Goal: Transaction & Acquisition: Purchase product/service

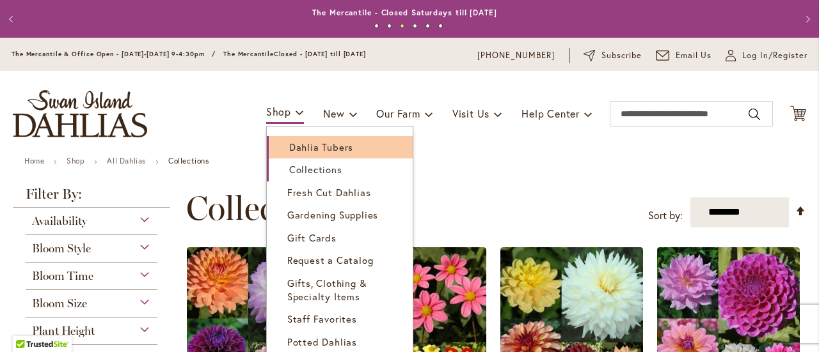
click at [288, 156] on link "Dahlia Tubers" at bounding box center [340, 147] width 146 height 22
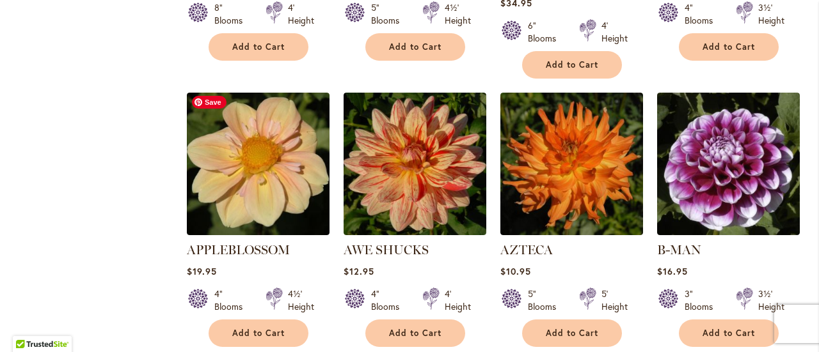
scroll to position [1051, 0]
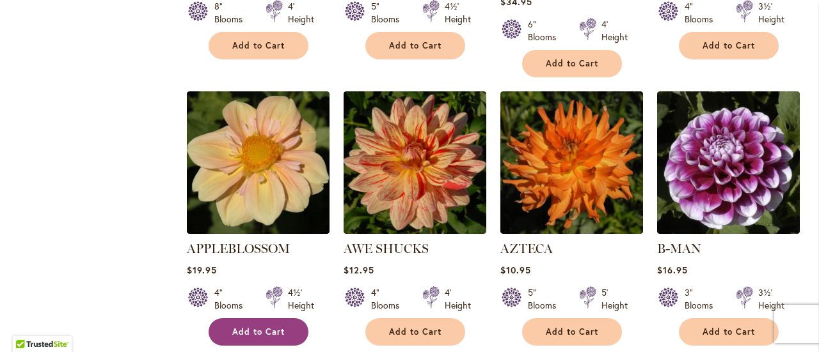
click at [247, 318] on button "Add to Cart" at bounding box center [258, 331] width 100 height 27
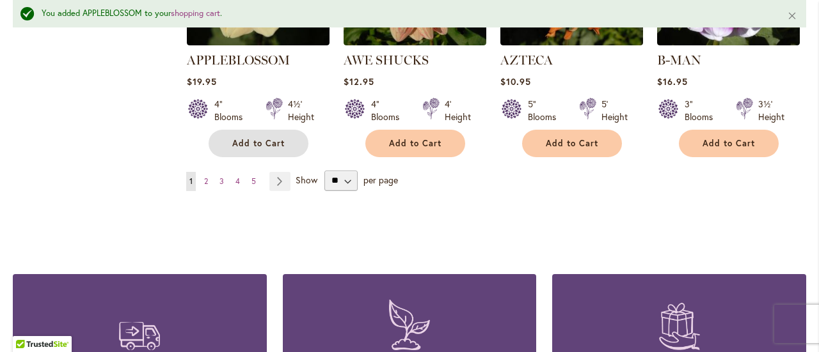
scroll to position [1274, 0]
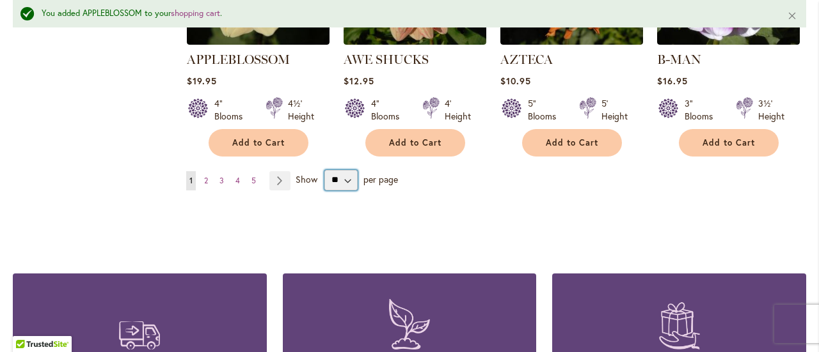
click at [338, 170] on select "** ** ** **" at bounding box center [341, 180] width 34 height 20
select select "**"
click at [324, 170] on select "** ** ** **" at bounding box center [341, 180] width 34 height 20
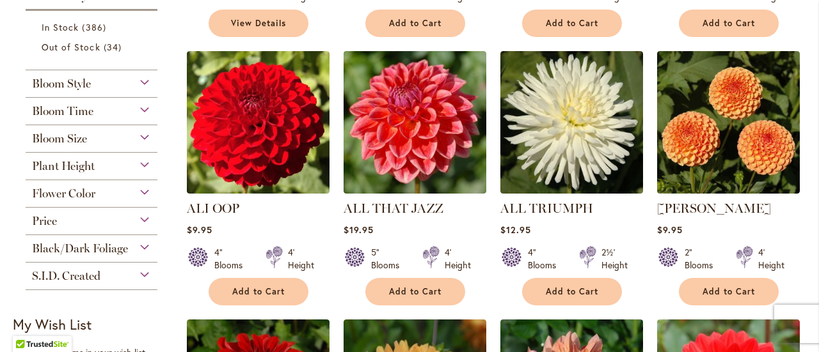
scroll to position [537, 0]
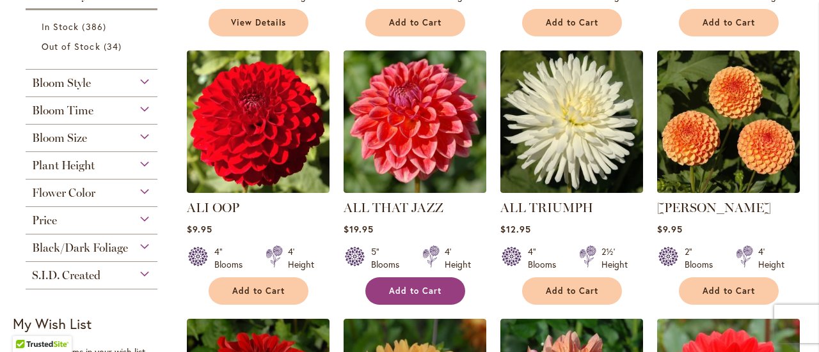
click at [409, 286] on span "Add to Cart" at bounding box center [415, 291] width 52 height 11
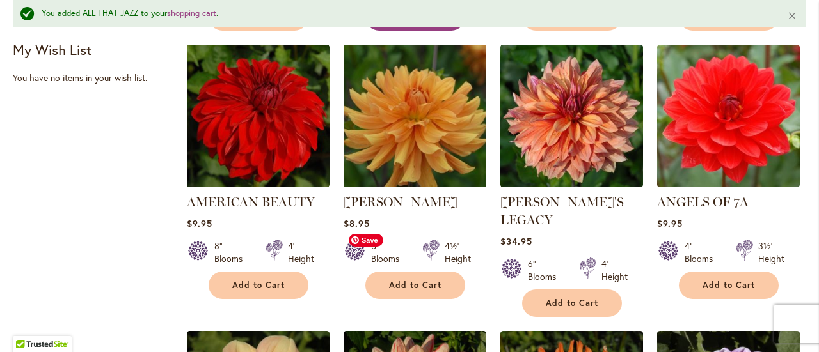
scroll to position [850, 0]
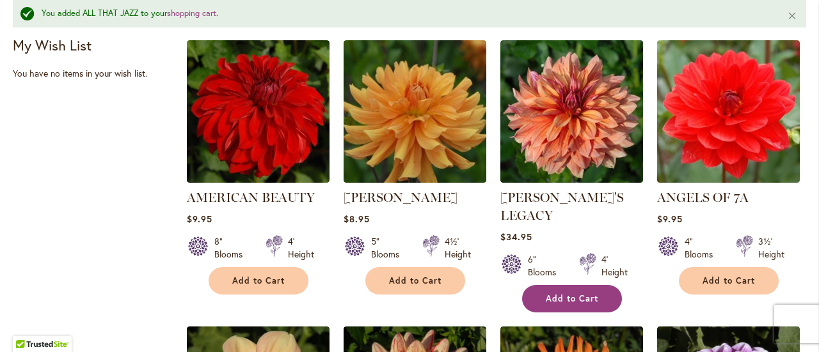
click at [570, 294] on span "Add to Cart" at bounding box center [571, 299] width 52 height 11
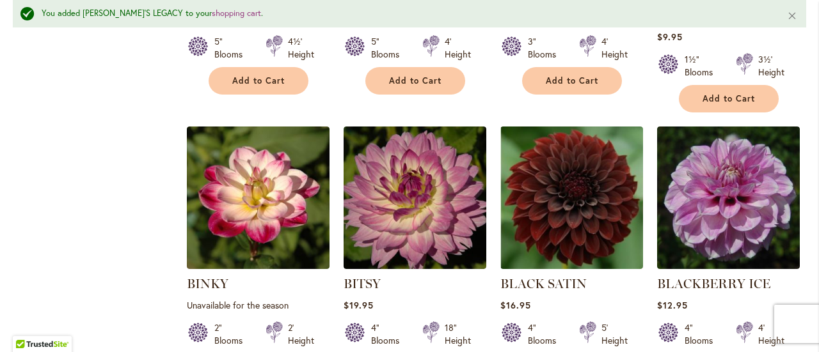
scroll to position [2418, 0]
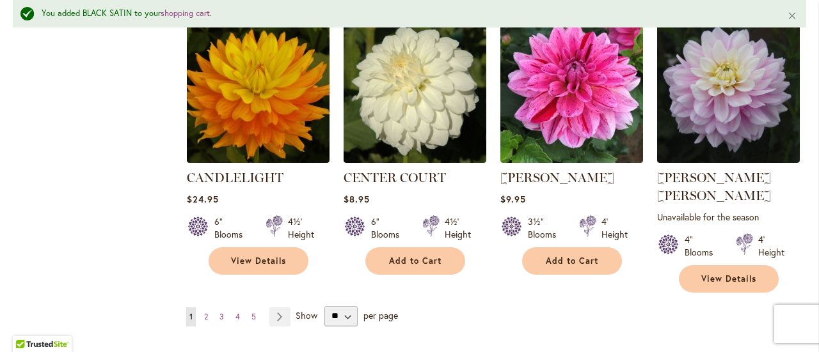
scroll to position [4416, 0]
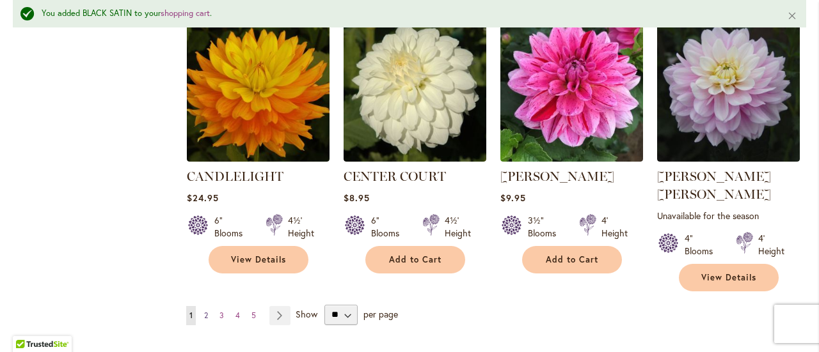
click at [208, 306] on link "Page 2" at bounding box center [206, 315] width 10 height 19
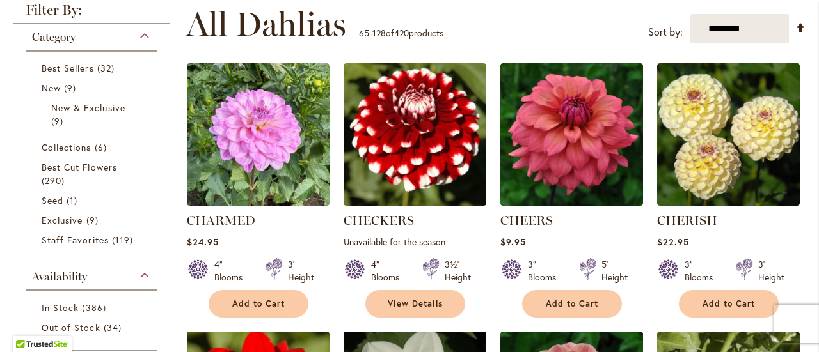
scroll to position [256, 0]
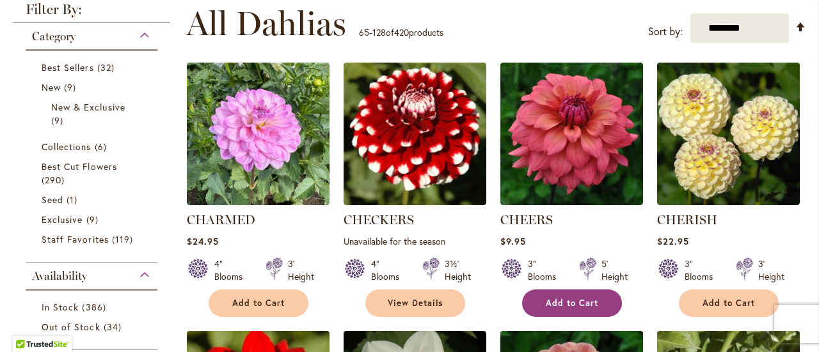
click at [571, 303] on span "Add to Cart" at bounding box center [571, 303] width 52 height 11
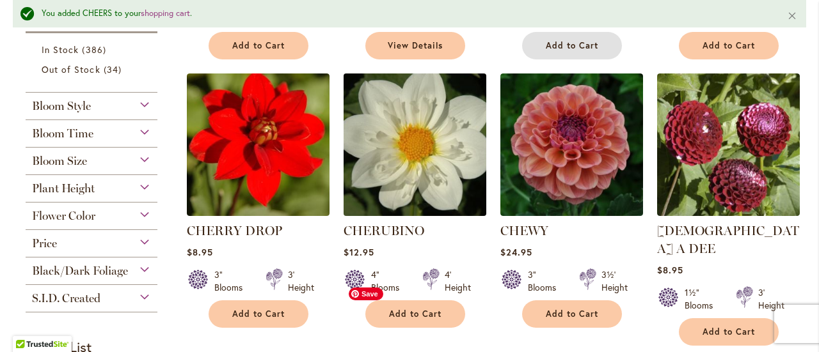
scroll to position [557, 0]
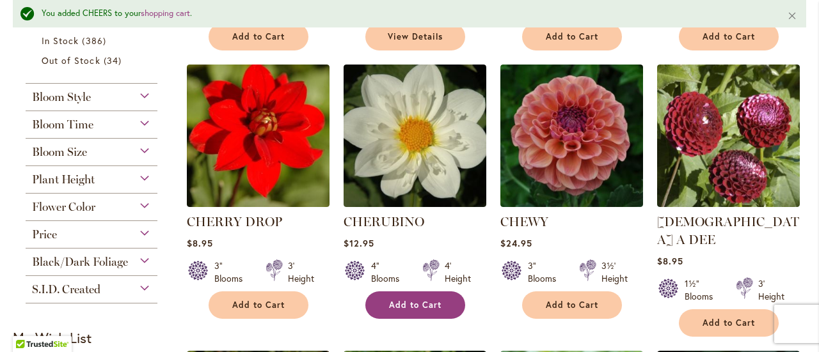
click at [421, 295] on button "Add to Cart" at bounding box center [415, 305] width 100 height 27
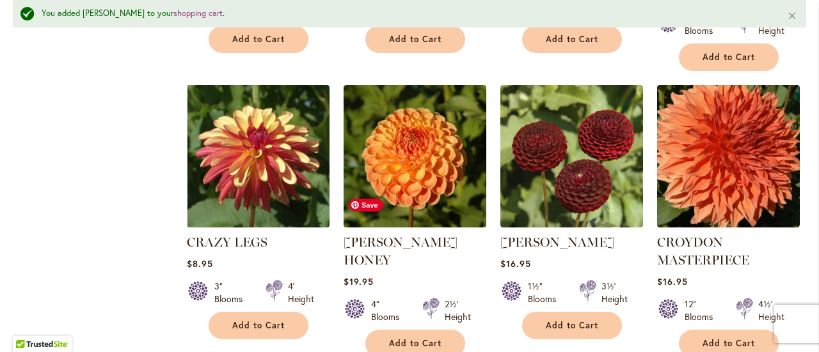
scroll to position [1675, 0]
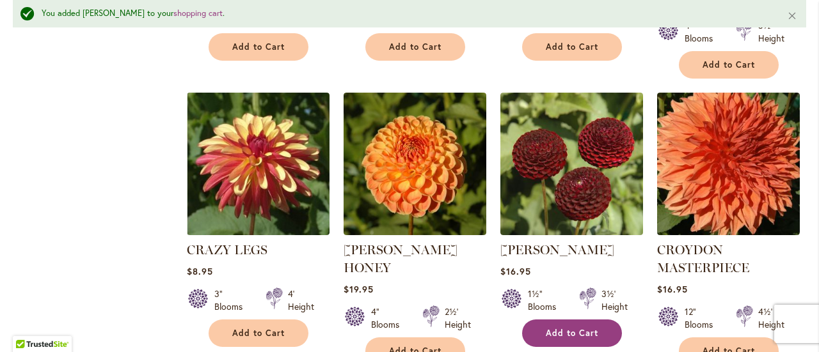
click at [578, 328] on span "Add to Cart" at bounding box center [571, 333] width 52 height 11
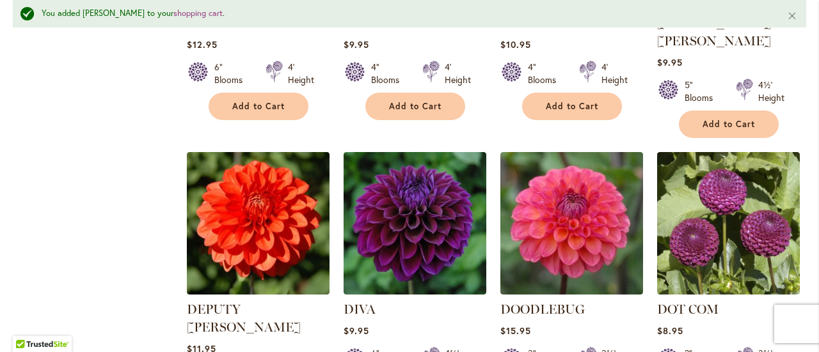
scroll to position [2742, 0]
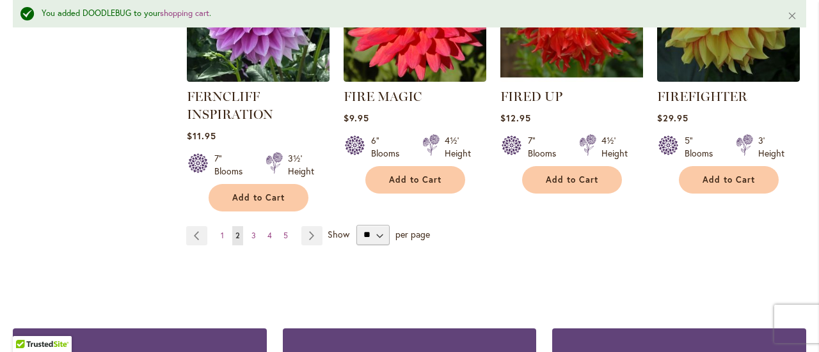
scroll to position [4612, 0]
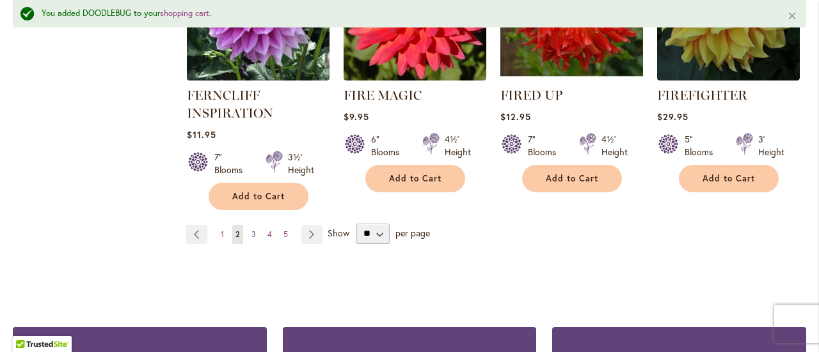
click at [251, 230] on span "3" at bounding box center [253, 235] width 4 height 10
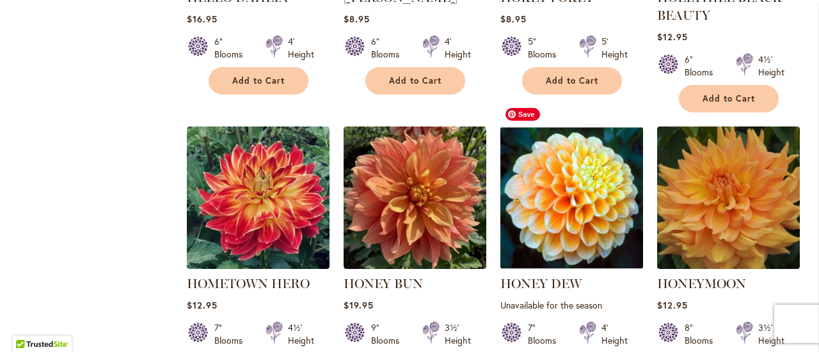
scroll to position [3572, 0]
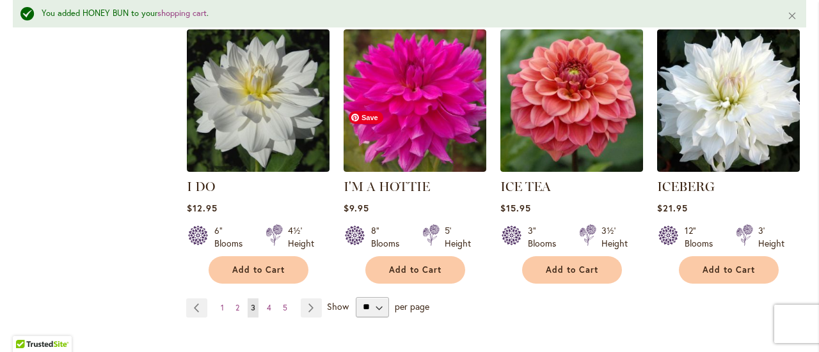
scroll to position [4527, 0]
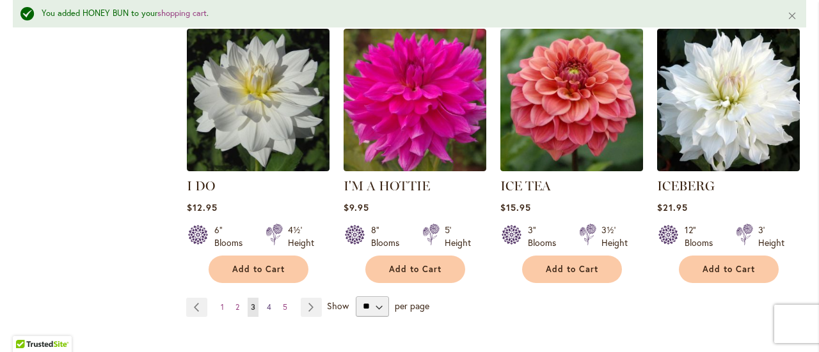
click at [270, 298] on link "Page 4" at bounding box center [268, 307] width 11 height 19
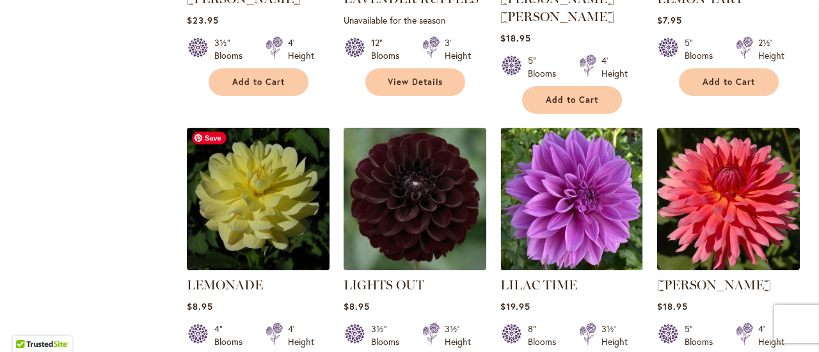
scroll to position [2693, 0]
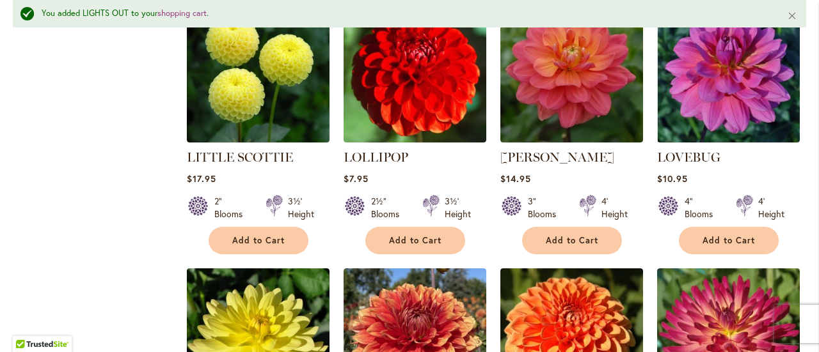
scroll to position [3413, 0]
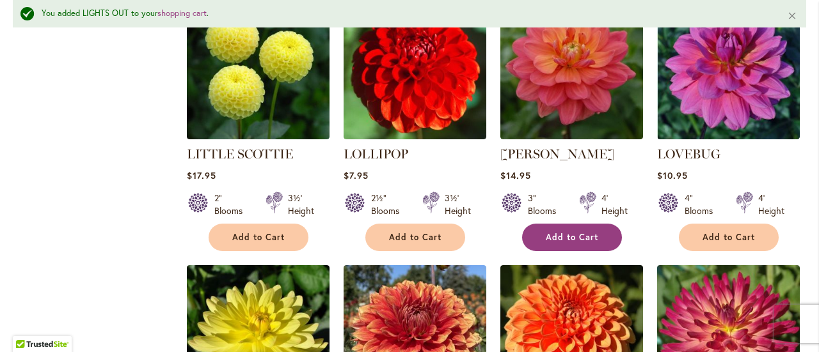
click at [573, 224] on button "Add to Cart" at bounding box center [572, 237] width 100 height 27
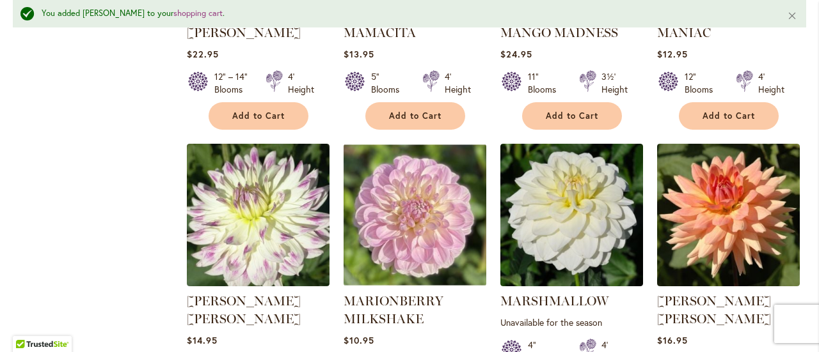
scroll to position [4359, 0]
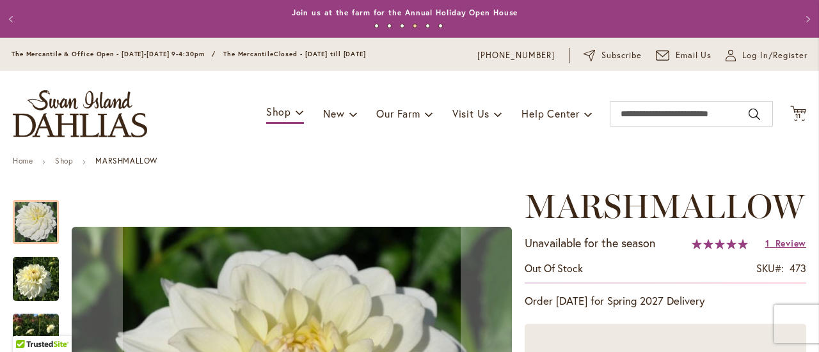
click at [14, 17] on button "Previous" at bounding box center [13, 19] width 26 height 26
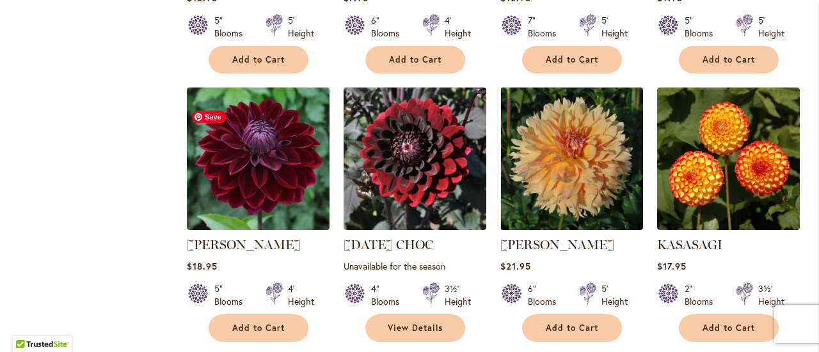
scroll to position [1626, 0]
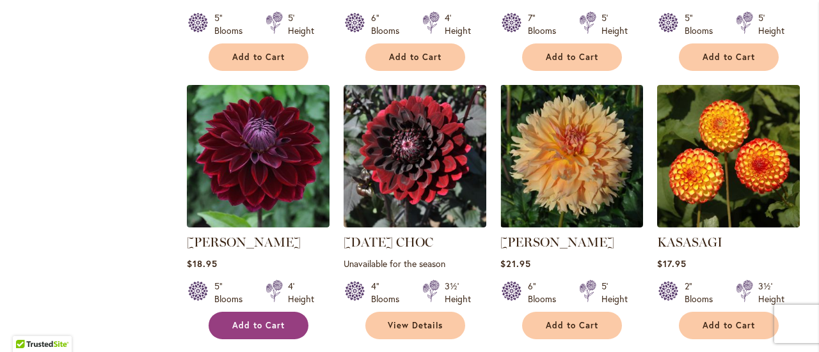
click at [249, 312] on button "Add to Cart" at bounding box center [258, 325] width 100 height 27
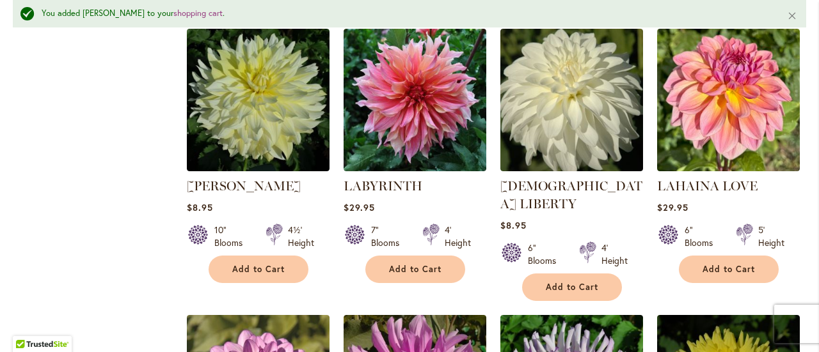
scroll to position [2257, 0]
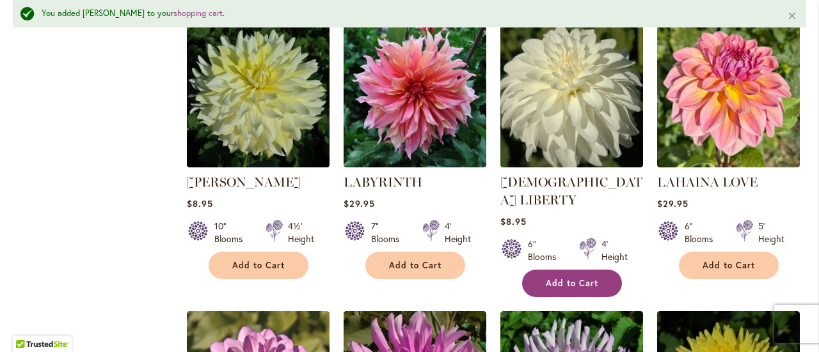
click at [568, 278] on span "Add to Cart" at bounding box center [571, 283] width 52 height 11
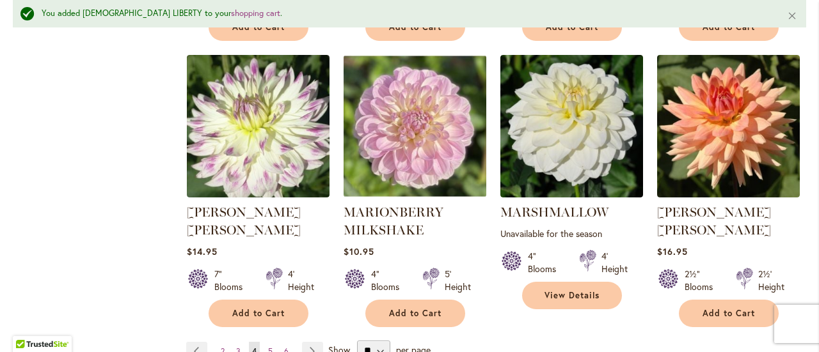
scroll to position [4447, 0]
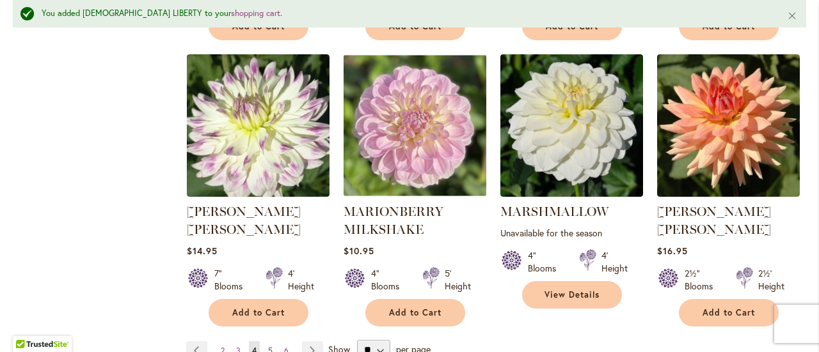
click at [269, 346] on span "5" at bounding box center [270, 351] width 4 height 10
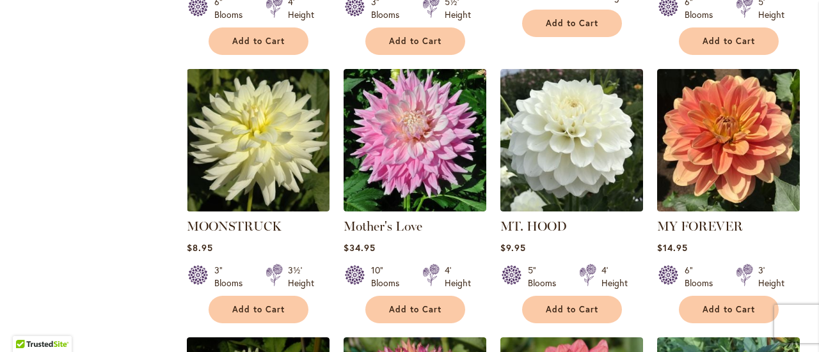
scroll to position [1340, 0]
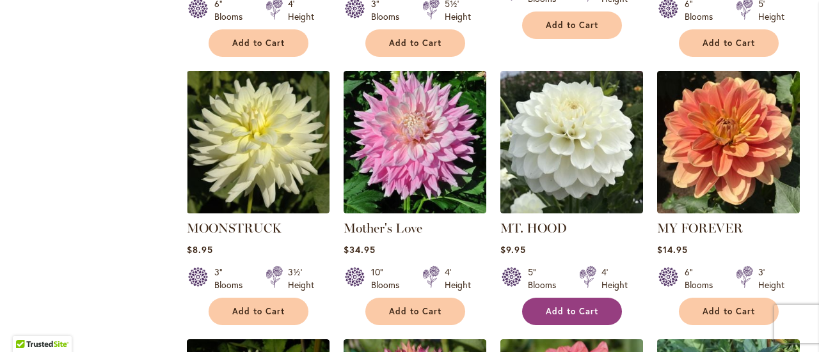
click at [549, 298] on button "Add to Cart" at bounding box center [572, 311] width 100 height 27
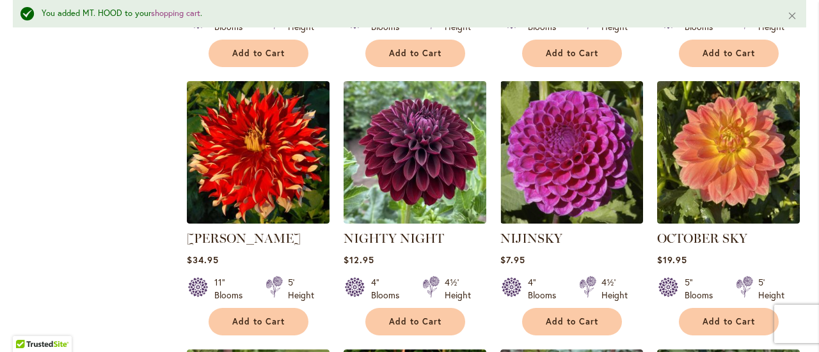
scroll to position [2193, 0]
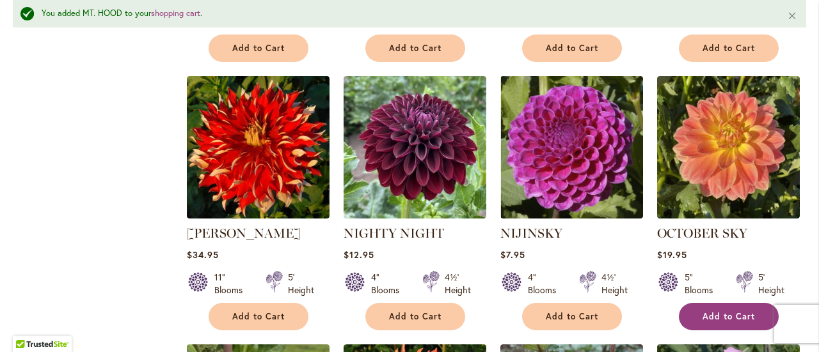
click at [719, 311] on span "Add to Cart" at bounding box center [728, 316] width 52 height 11
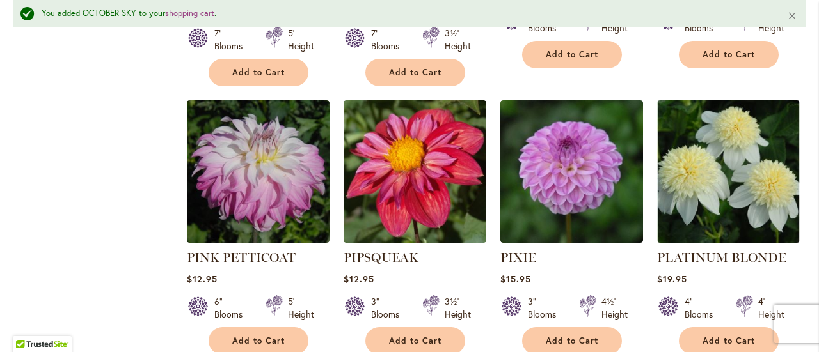
scroll to position [4408, 0]
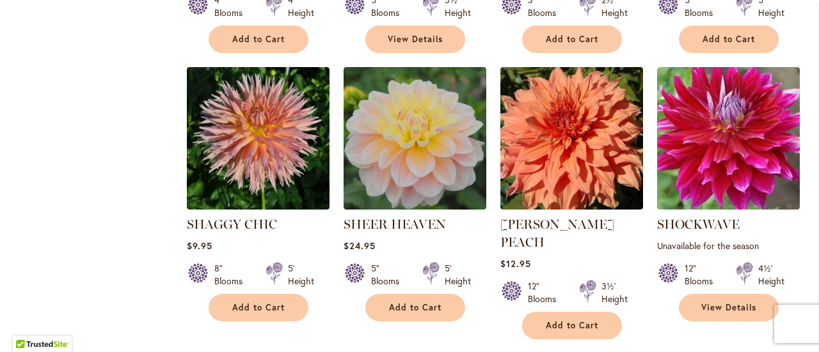
scroll to position [1614, 0]
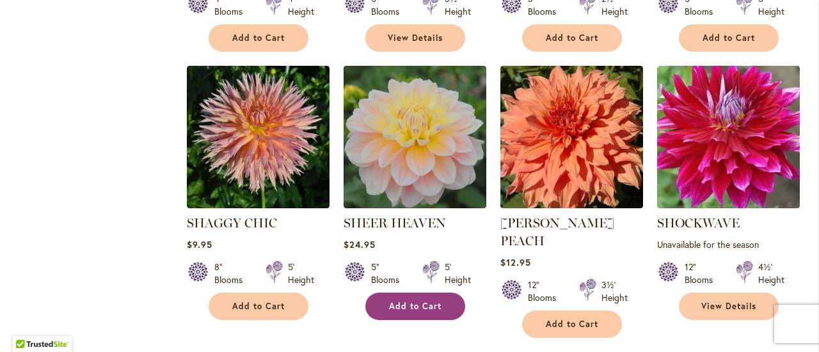
click at [408, 302] on span "Add to Cart" at bounding box center [415, 306] width 52 height 11
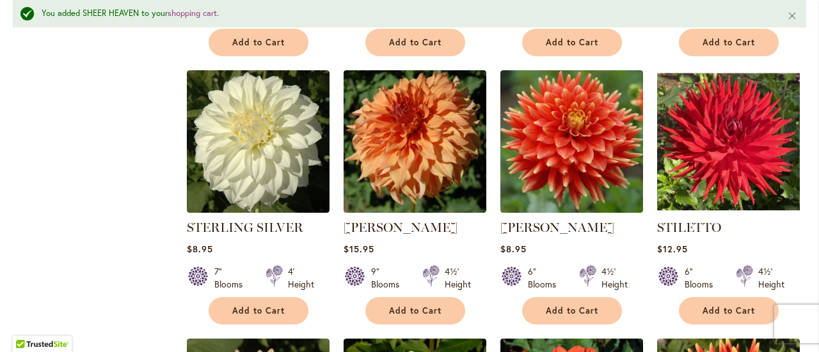
scroll to position [2714, 0]
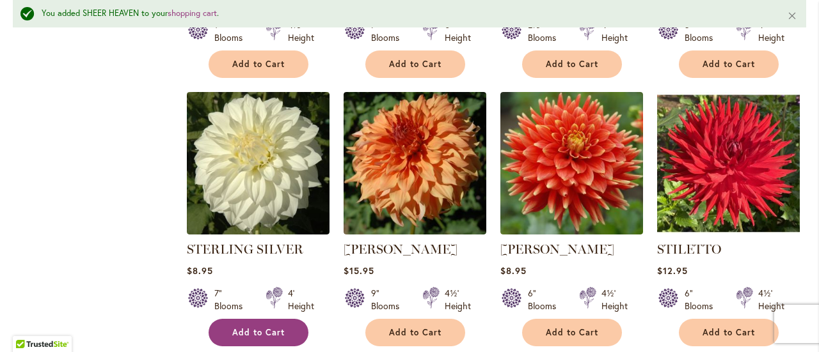
click at [264, 319] on button "Add to Cart" at bounding box center [258, 332] width 100 height 27
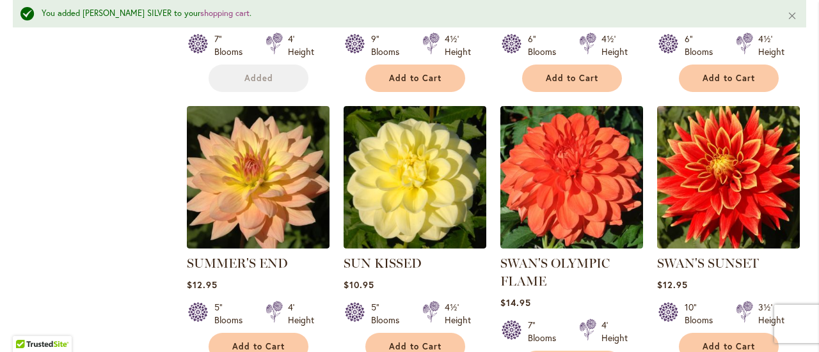
scroll to position [3014, 0]
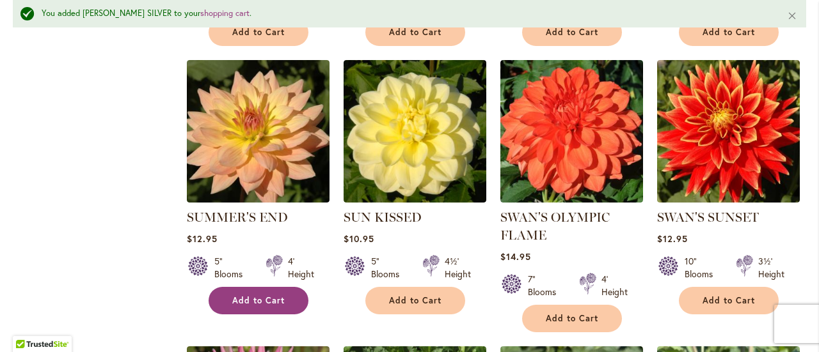
click at [256, 295] on span "Add to Cart" at bounding box center [258, 300] width 52 height 11
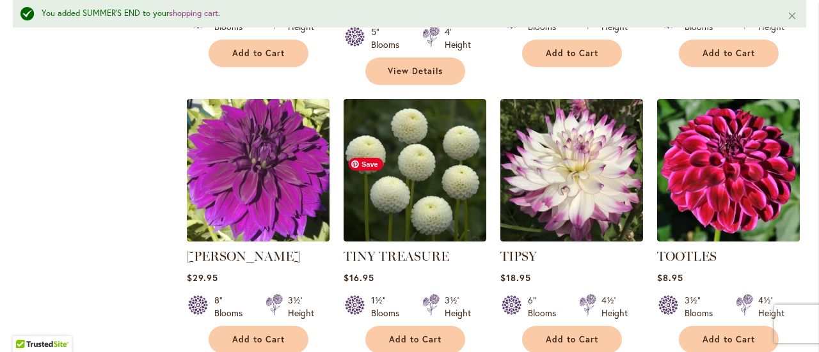
scroll to position [4087, 0]
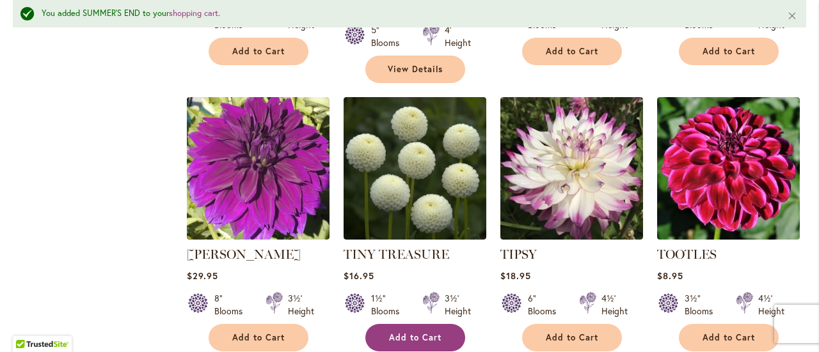
click at [393, 333] on span "Add to Cart" at bounding box center [415, 338] width 52 height 11
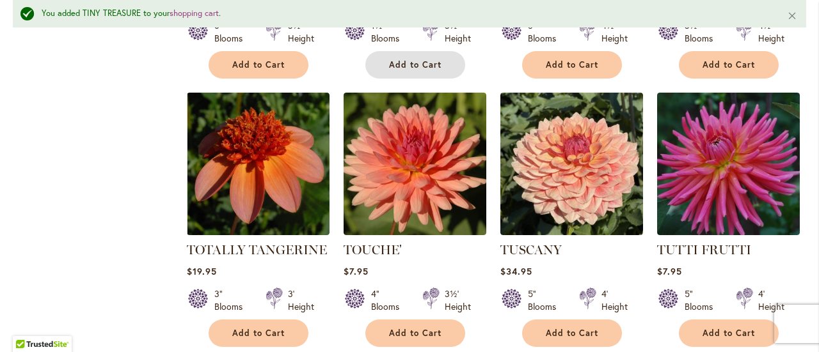
scroll to position [4361, 0]
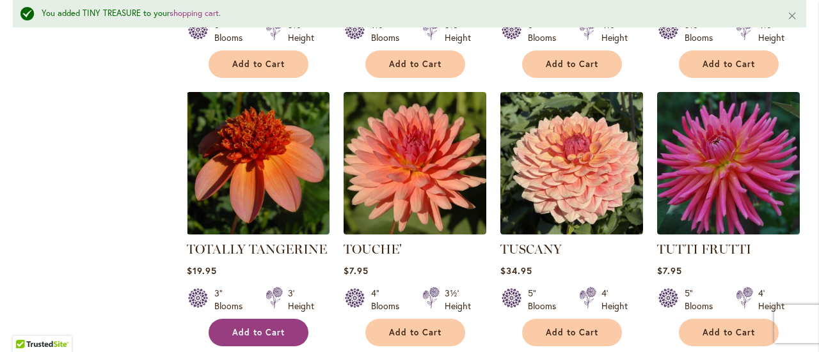
click at [252, 327] on span "Add to Cart" at bounding box center [258, 332] width 52 height 11
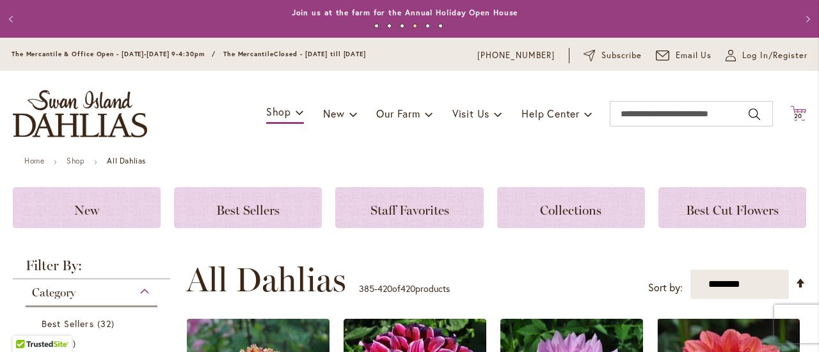
click at [794, 116] on span "20" at bounding box center [798, 116] width 9 height 8
